Goal: Use online tool/utility: Utilize a website feature to perform a specific function

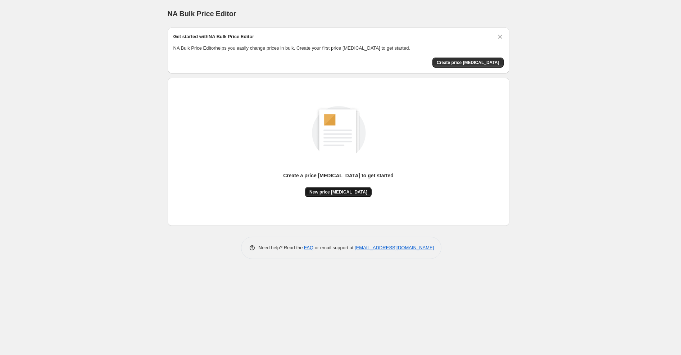
drag, startPoint x: 324, startPoint y: 197, endPoint x: 328, endPoint y: 194, distance: 4.6
click at [328, 194] on div "Create a price [MEDICAL_DATA] to get started New price [MEDICAL_DATA]" at bounding box center [338, 151] width 330 height 137
click at [328, 194] on span "New price [MEDICAL_DATA]" at bounding box center [338, 192] width 58 height 6
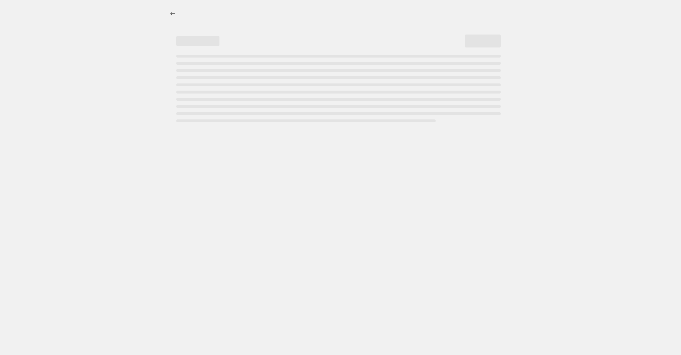
select select "percentage"
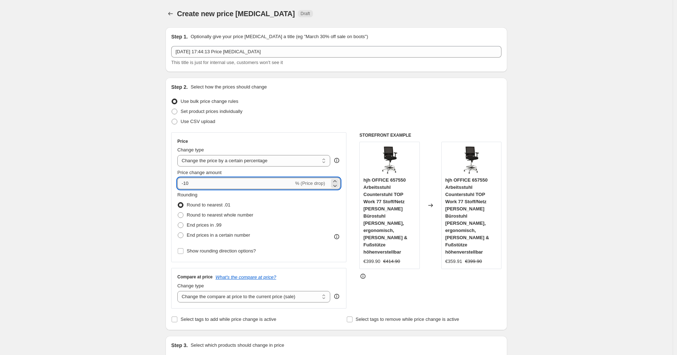
click at [246, 183] on input "-10" at bounding box center [235, 184] width 116 height 12
type input "-1"
type input "-25"
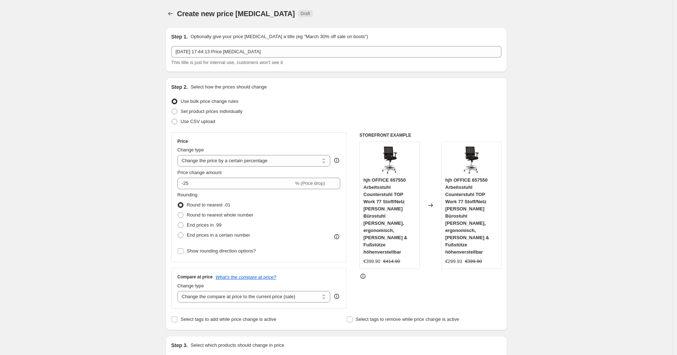
click at [306, 130] on div "Step 2. Select how the prices should change Use bulk price change rules Set pro…" at bounding box center [336, 203] width 330 height 241
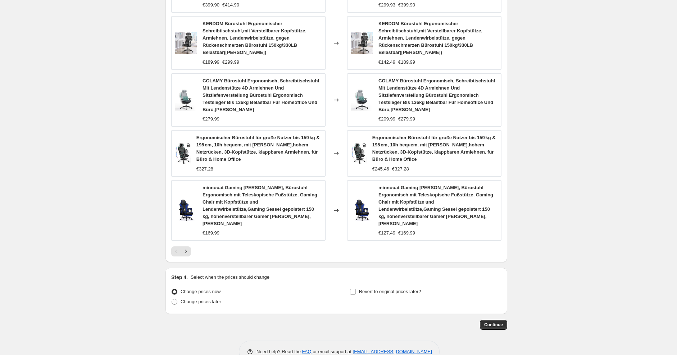
scroll to position [462, 0]
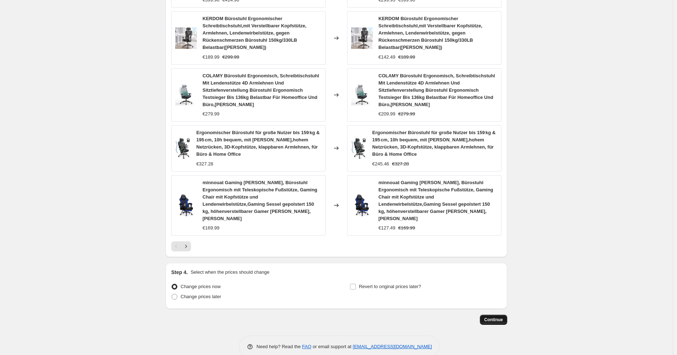
click at [484, 315] on button "Continue" at bounding box center [493, 320] width 27 height 10
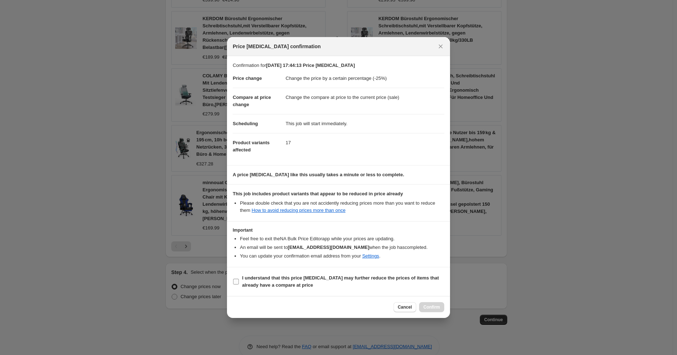
click at [369, 284] on span "I understand that this price [MEDICAL_DATA] may further reduce the prices of it…" at bounding box center [343, 281] width 202 height 14
click at [239, 284] on input "I understand that this price [MEDICAL_DATA] may further reduce the prices of it…" at bounding box center [236, 282] width 6 height 6
checkbox input "true"
click at [432, 302] on button "Confirm" at bounding box center [431, 307] width 25 height 10
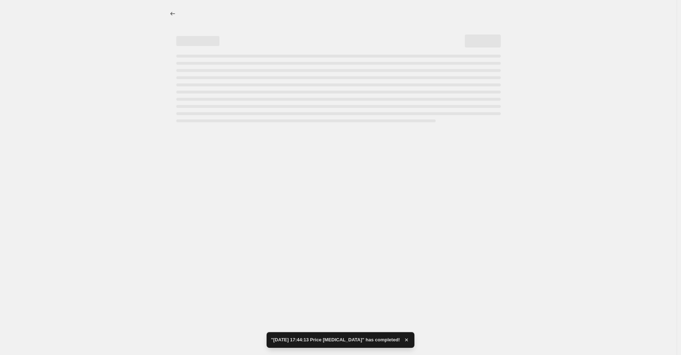
select select "percentage"
